Goal: Transaction & Acquisition: Purchase product/service

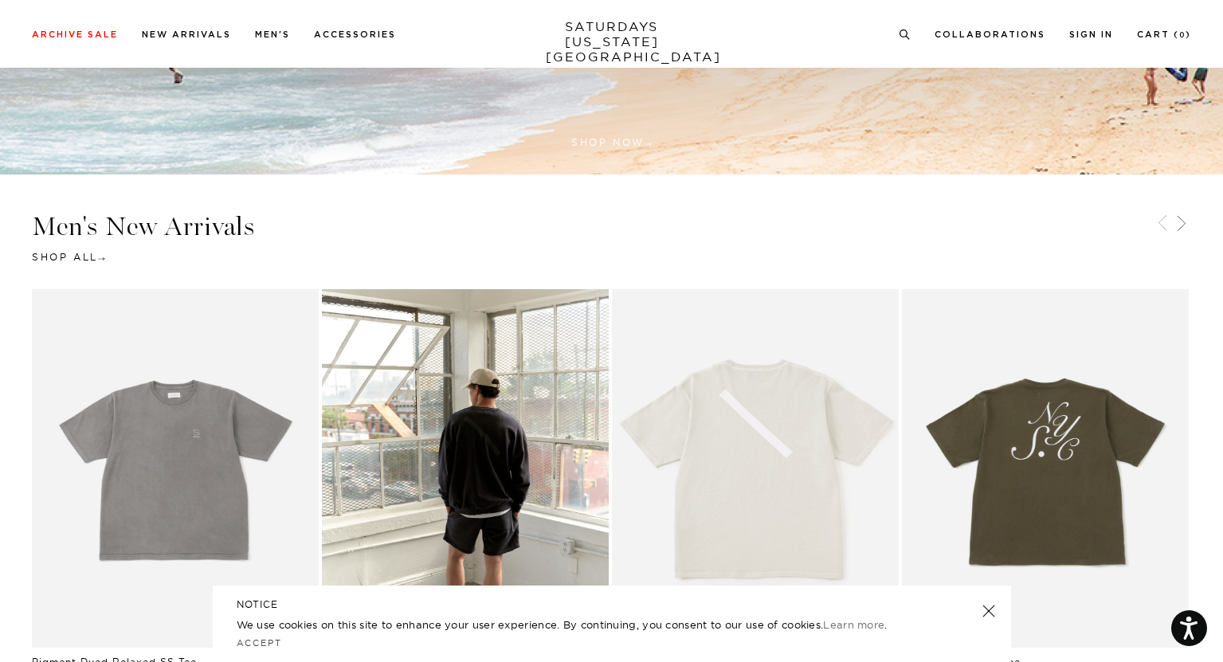
scroll to position [689, 0]
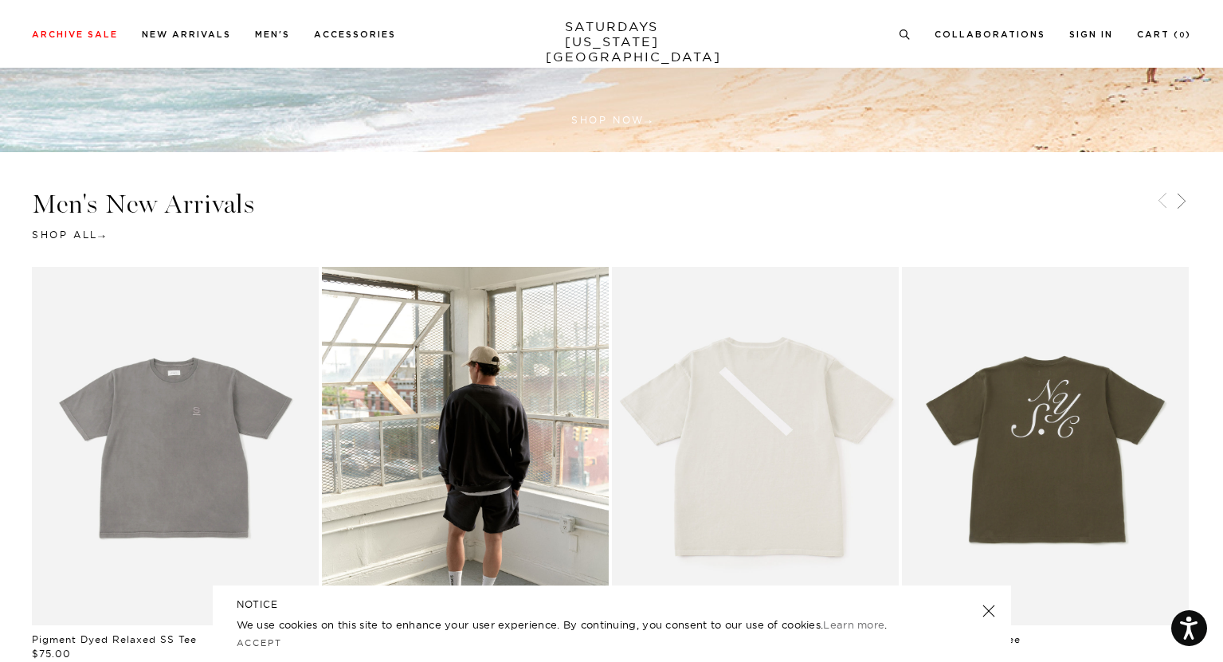
click at [986, 605] on link at bounding box center [987, 611] width 22 height 22
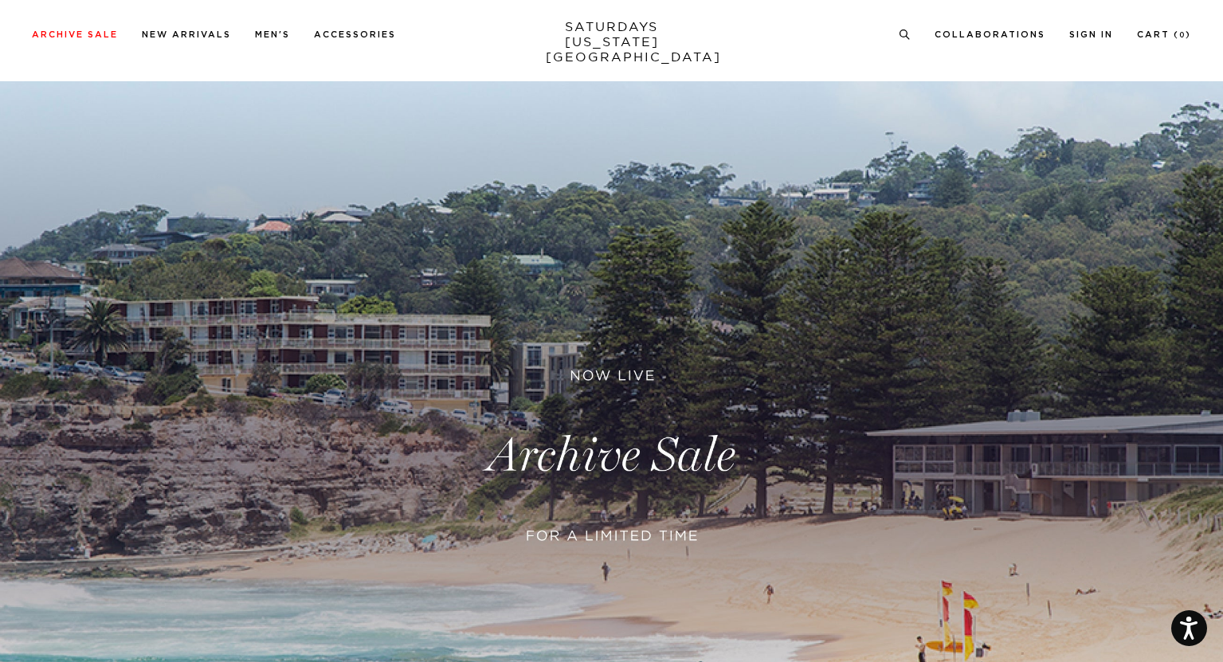
scroll to position [0, 0]
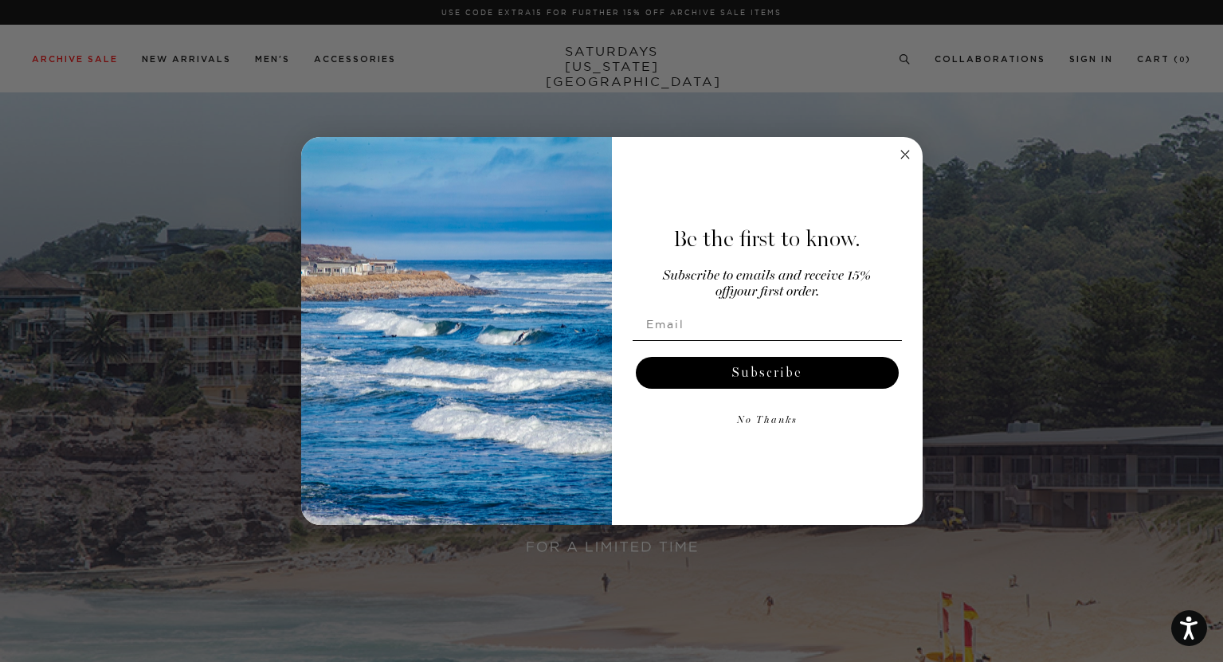
click at [908, 156] on circle "Close dialog" at bounding box center [904, 154] width 18 height 18
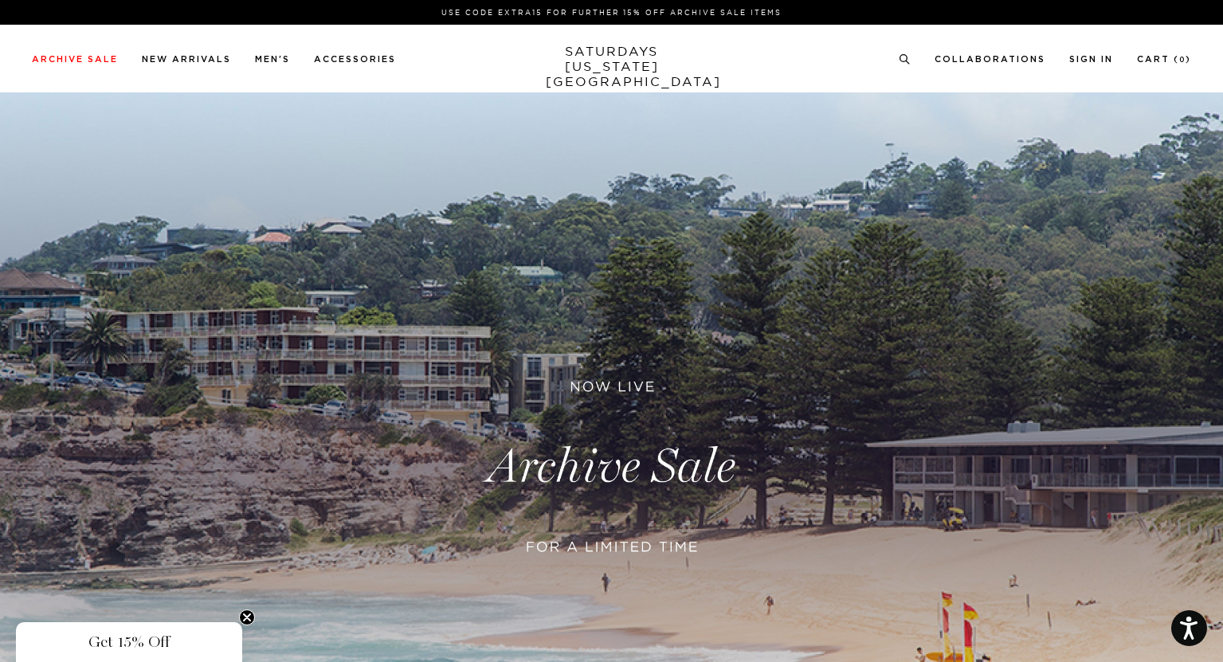
click at [653, 470] on link at bounding box center [611, 466] width 1223 height 749
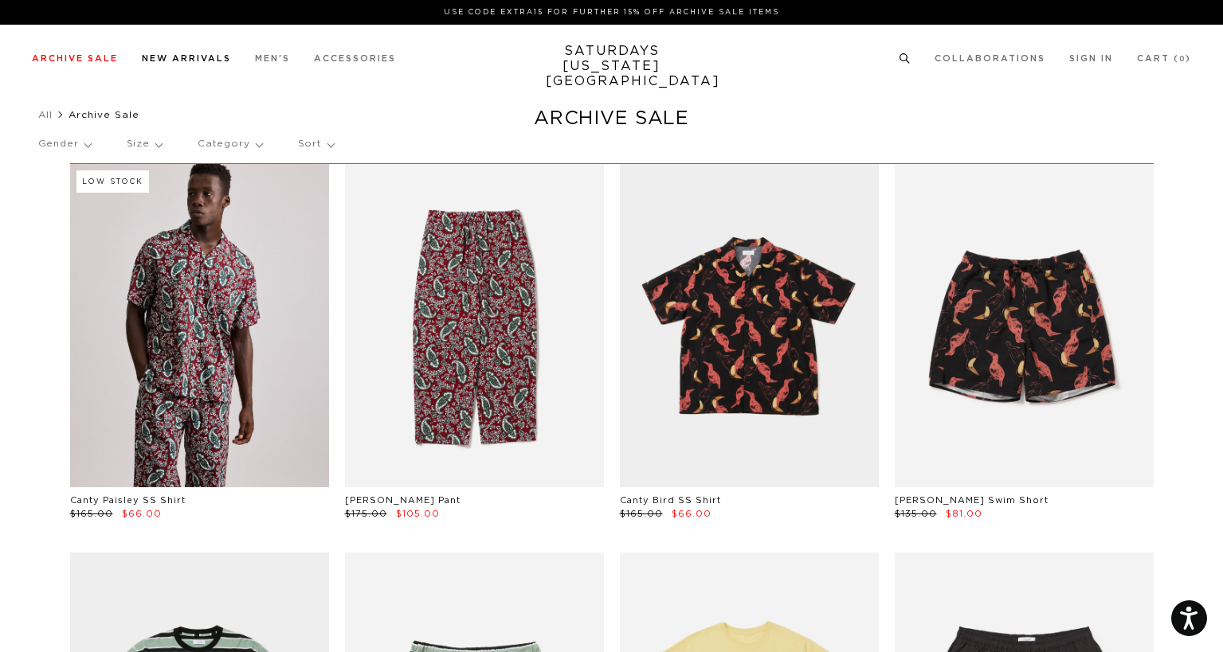
click at [209, 61] on link "New Arrivals" at bounding box center [186, 58] width 89 height 9
click at [194, 56] on link "New Arrivals" at bounding box center [186, 58] width 89 height 9
click at [207, 52] on li "New Arrivals" at bounding box center [186, 58] width 89 height 14
click at [207, 57] on link "New Arrivals" at bounding box center [186, 58] width 89 height 9
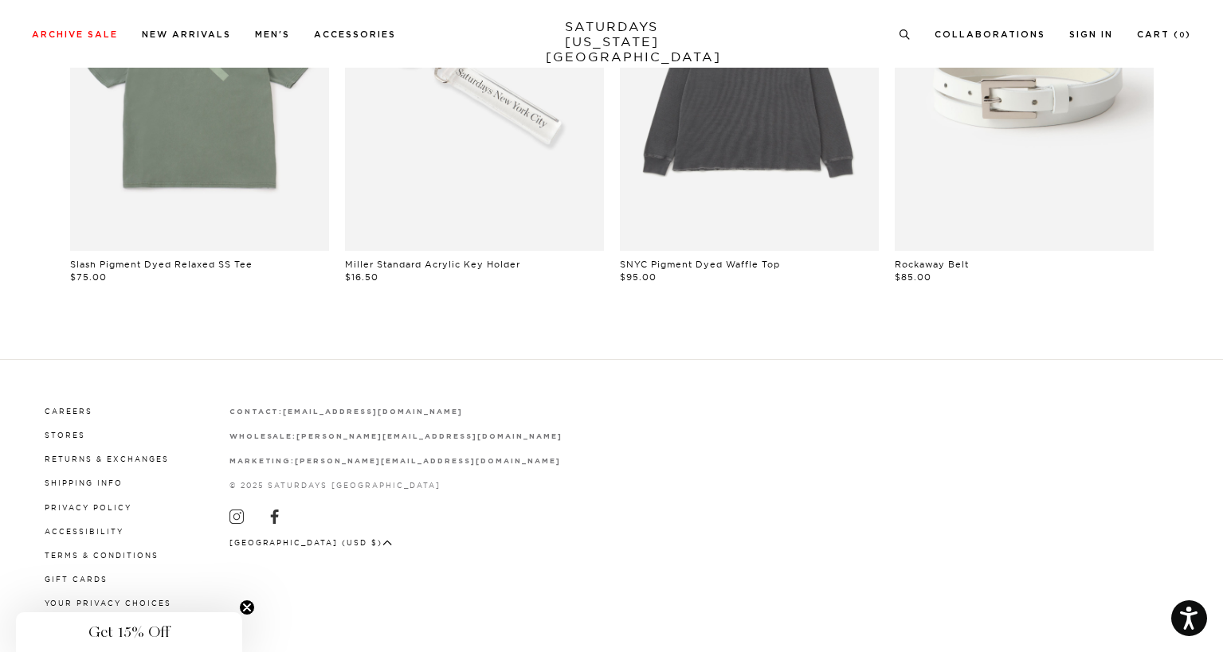
scroll to position [1310, 0]
